Goal: Obtain resource: Download file/media

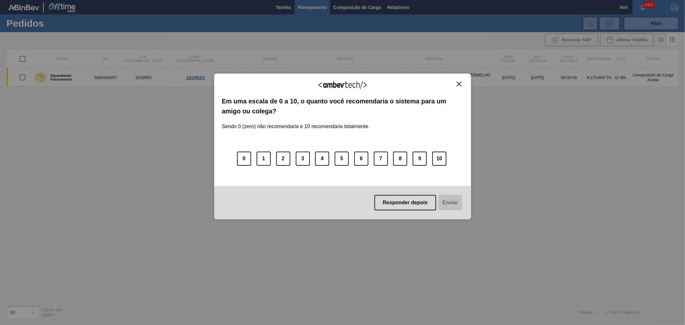
click at [461, 84] on img "Close" at bounding box center [459, 84] width 5 height 5
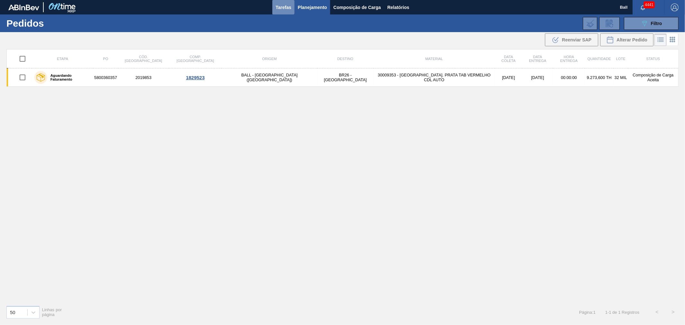
click at [286, 11] on span "Tarefas" at bounding box center [284, 8] width 16 height 8
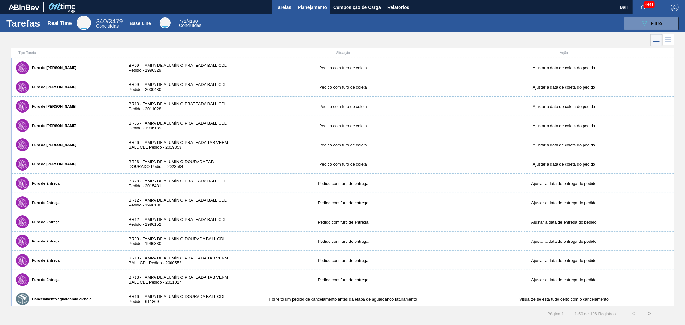
click at [316, 5] on span "Planejamento" at bounding box center [312, 8] width 29 height 8
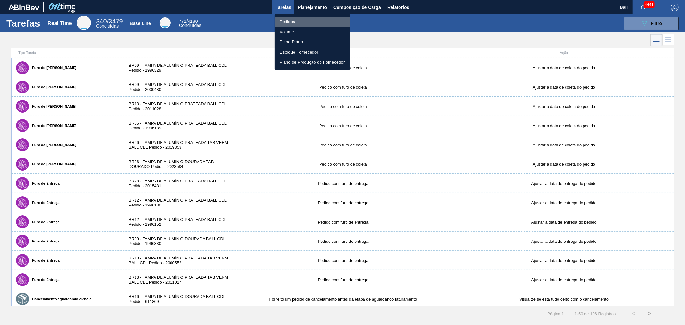
click at [296, 20] on li "Pedidos" at bounding box center [312, 22] width 75 height 10
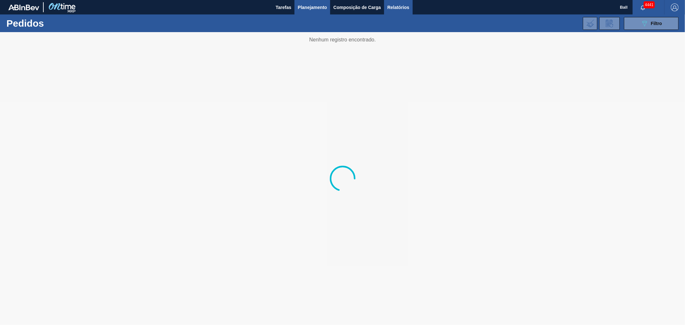
click at [398, 5] on span "Relatórios" at bounding box center [398, 8] width 22 height 8
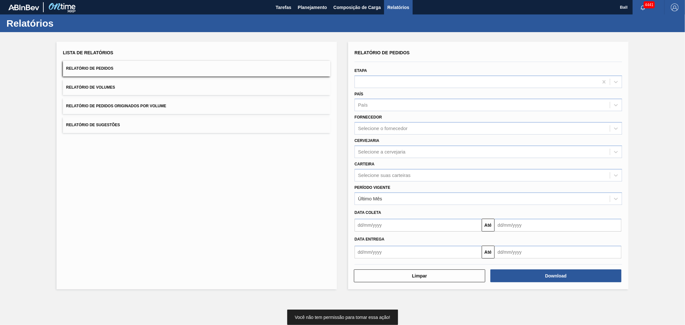
click at [270, 107] on button "Relatório de Pedidos Originados por Volume" at bounding box center [197, 106] width 268 height 16
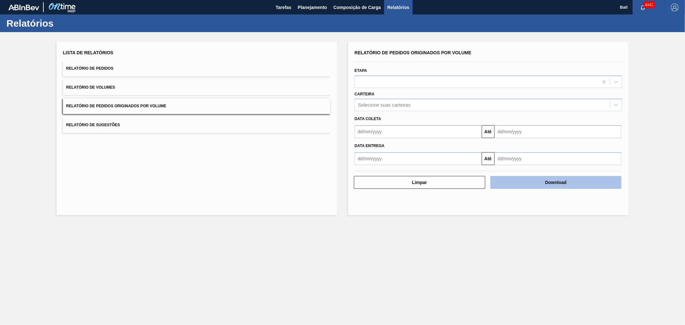
click at [546, 178] on button "Download" at bounding box center [556, 182] width 131 height 13
